Goal: Navigation & Orientation: Find specific page/section

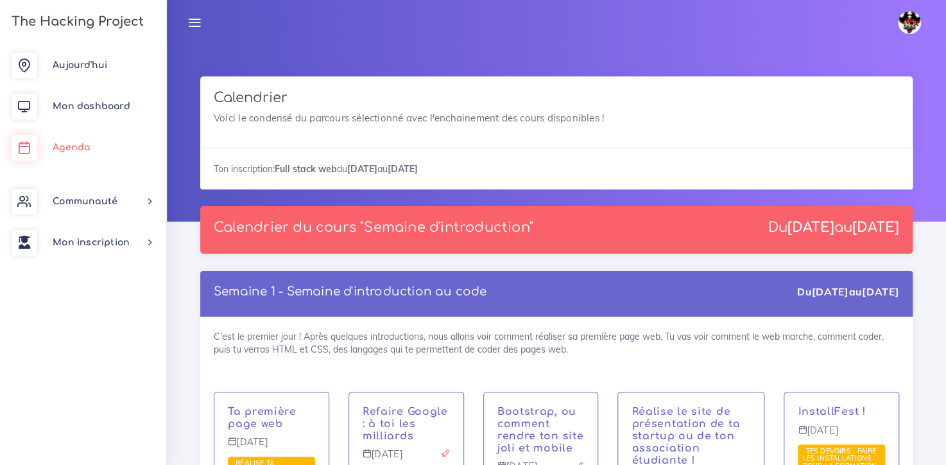
click at [73, 148] on span "Agenda" at bounding box center [71, 148] width 37 height 10
click at [85, 63] on span "Aujourd'hui" at bounding box center [80, 65] width 55 height 10
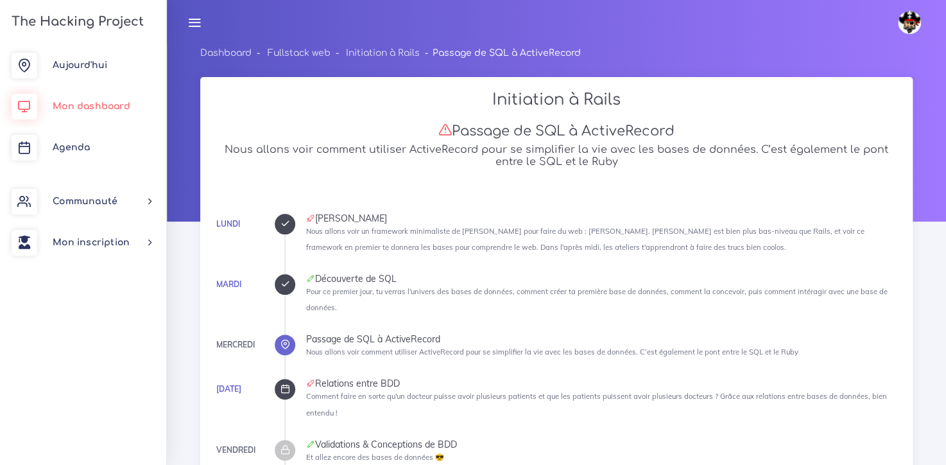
click at [94, 106] on span "Mon dashboard" at bounding box center [92, 106] width 78 height 10
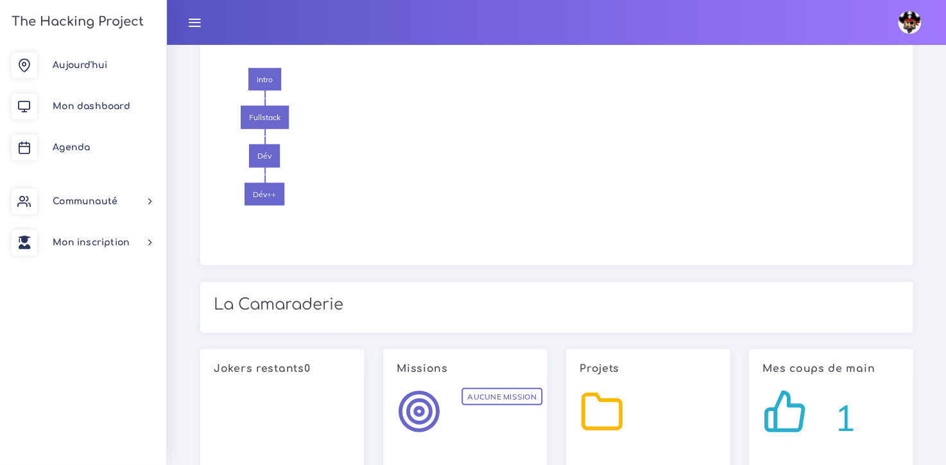
scroll to position [1576, 0]
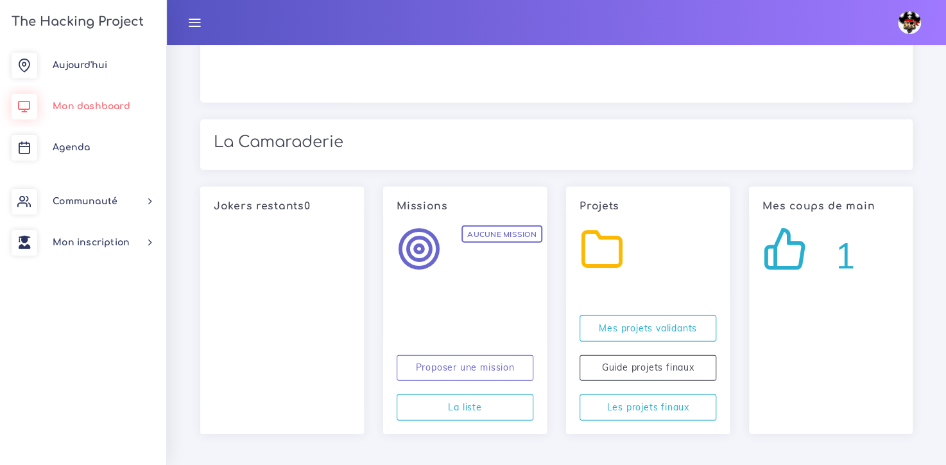
click at [89, 107] on span "Mon dashboard" at bounding box center [92, 106] width 78 height 10
